Goal: Find specific page/section: Find specific page/section

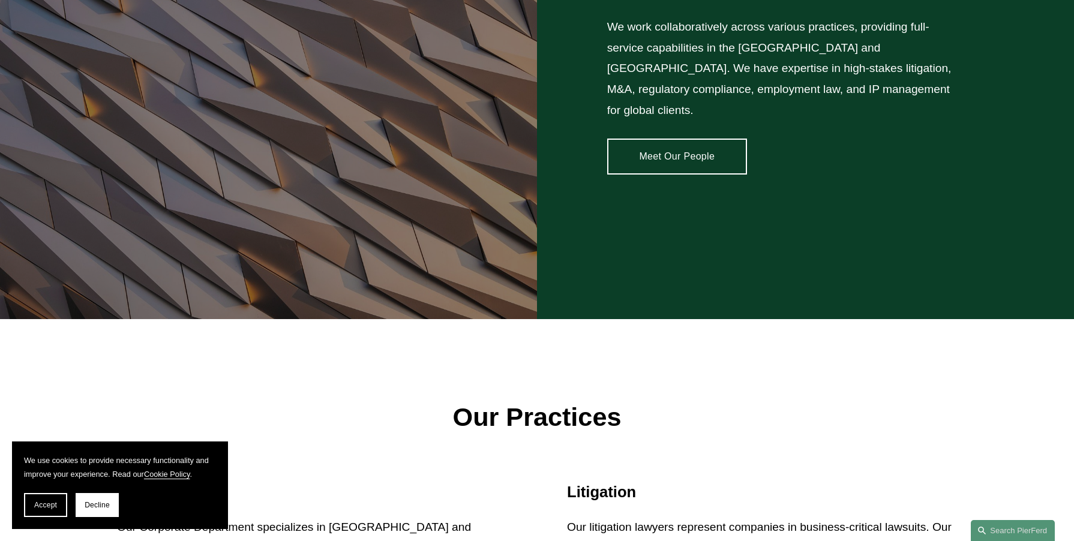
scroll to position [1200, 0]
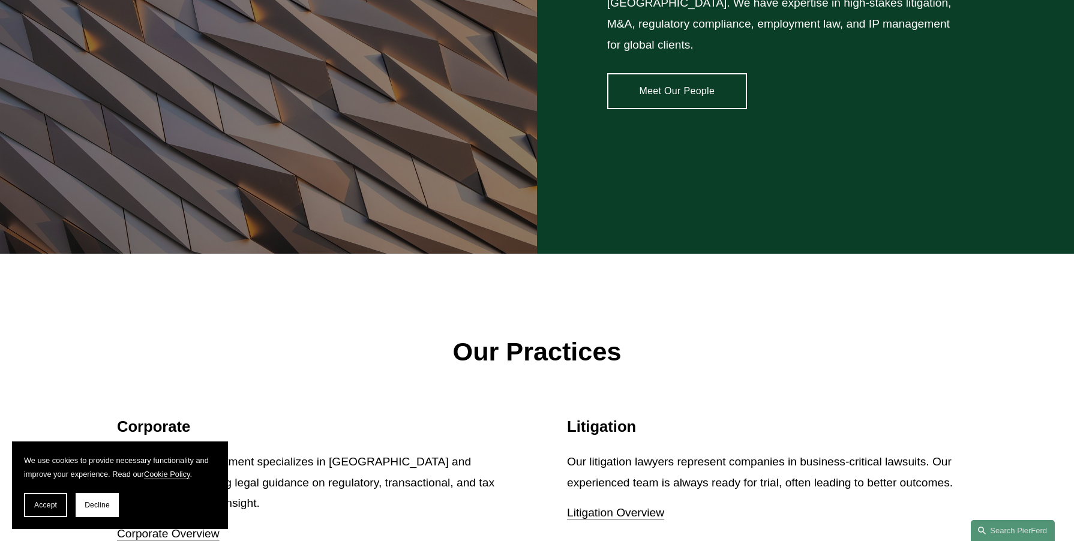
click at [701, 79] on link "Meet Our People" at bounding box center [677, 91] width 140 height 36
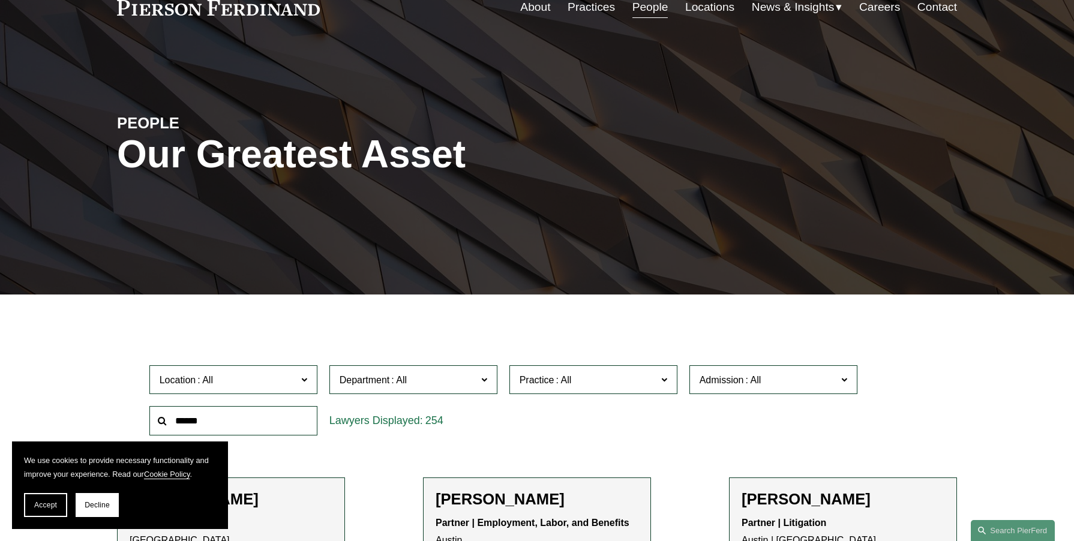
scroll to position [60, 0]
click at [636, 385] on span "Practice" at bounding box center [588, 381] width 137 height 16
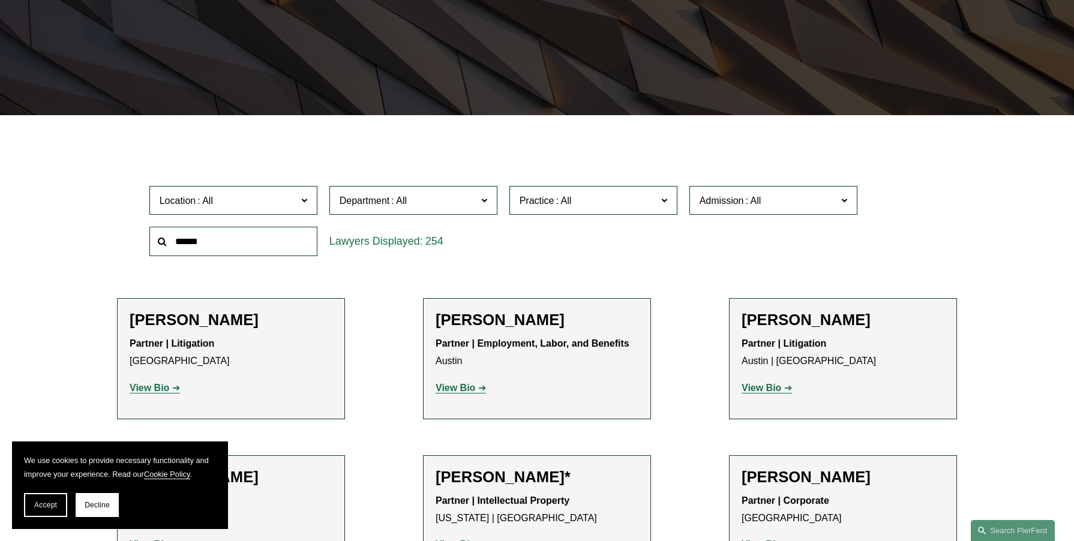
scroll to position [720, 0]
click at [937, 207] on div "Location All [GEOGRAPHIC_DATA] [GEOGRAPHIC_DATA] [GEOGRAPHIC_DATA] [GEOGRAPHIC_…" at bounding box center [537, 221] width 840 height 82
